Goal: Use online tool/utility

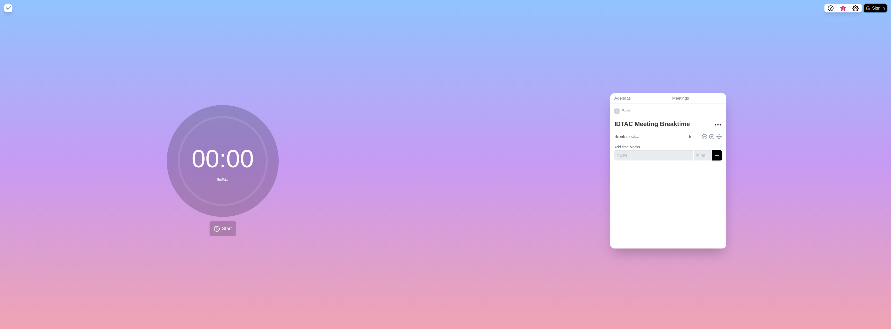
click at [873, 10] on button "Sign in" at bounding box center [875, 8] width 23 height 8
click at [854, 27] on icon at bounding box center [855, 26] width 6 height 6
click at [856, 7] on span "3" at bounding box center [857, 8] width 4 height 4
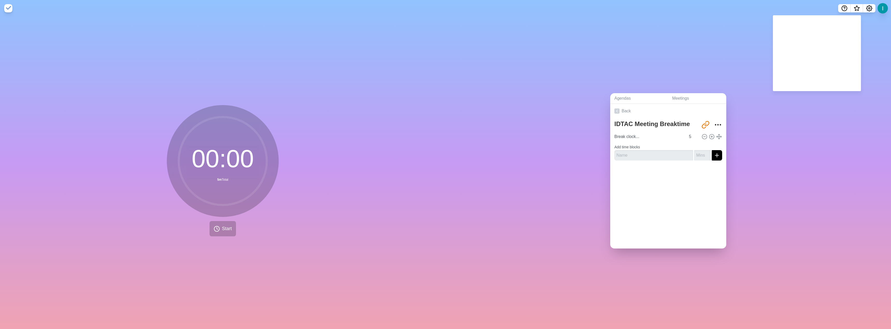
click at [859, 116] on div "Agendas Meetings Back IDTAC Meeting Breaktime [URL][DOMAIN_NAME] Break clock...…" at bounding box center [669, 173] width 446 height 313
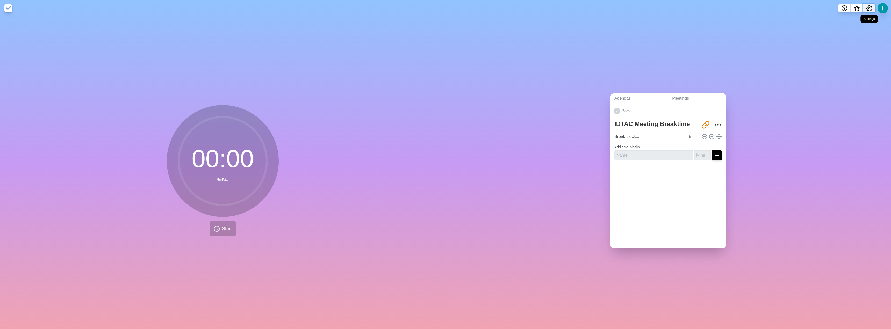
click at [867, 7] on icon "Settings" at bounding box center [870, 8] width 6 height 6
click at [855, 21] on p "Preferences" at bounding box center [852, 20] width 22 height 6
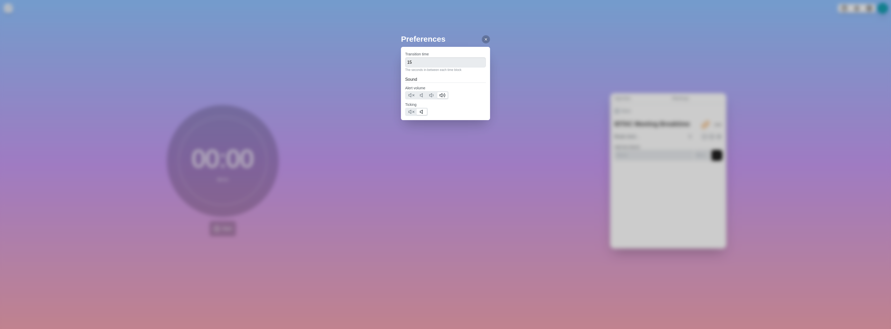
click at [518, 118] on div "Preferences Transition time 15 The seconds in-between each time block Sound Ale…" at bounding box center [445, 164] width 891 height 329
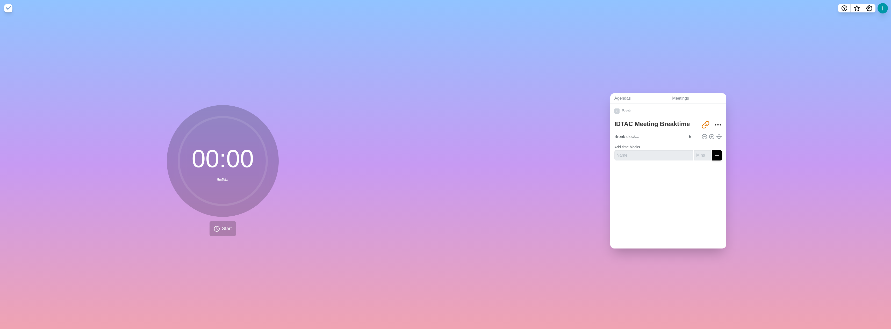
click at [568, 124] on div "Agendas Meetings Back IDTAC Meeting Breaktime [URL][DOMAIN_NAME] Break clock...…" at bounding box center [669, 173] width 446 height 313
click at [714, 121] on icon "More" at bounding box center [718, 125] width 8 height 8
click at [741, 125] on div "Agendas Meetings Back IDTAC Meeting Breaktime [URL][DOMAIN_NAME] Clear time blo…" at bounding box center [669, 173] width 446 height 313
click at [217, 130] on circle at bounding box center [223, 161] width 88 height 88
click at [224, 221] on button "Start" at bounding box center [223, 228] width 26 height 15
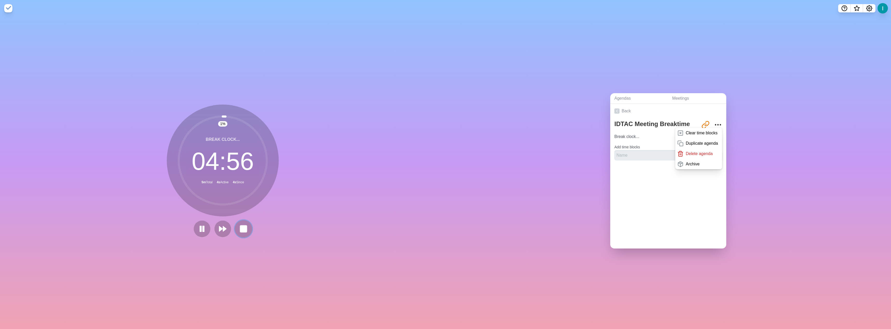
click at [240, 226] on rect at bounding box center [243, 229] width 6 height 6
